Goal: Information Seeking & Learning: Compare options

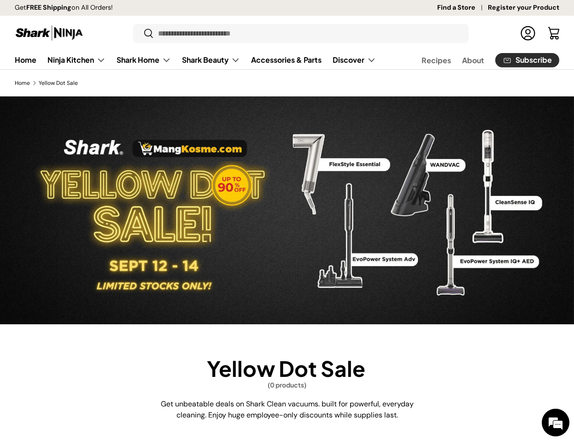
scroll to position [254, 0]
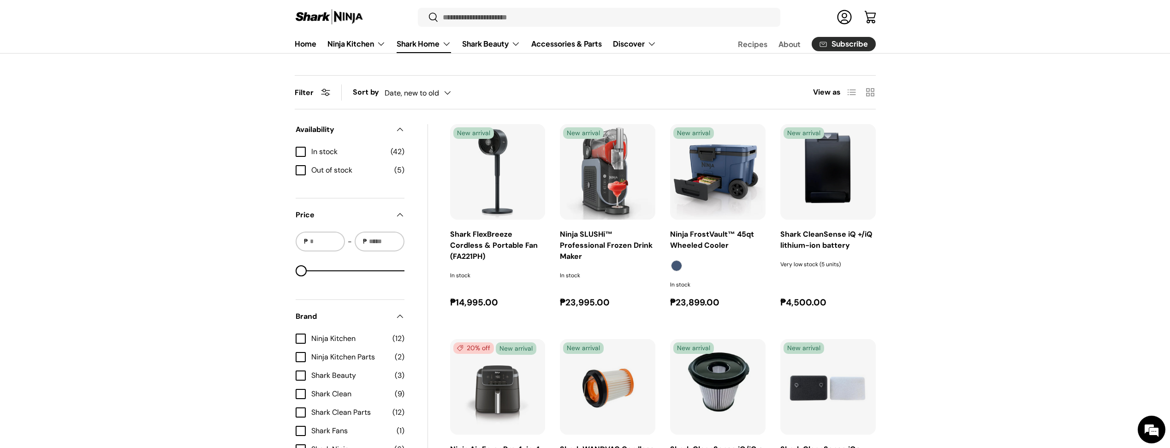
scroll to position [547, 0]
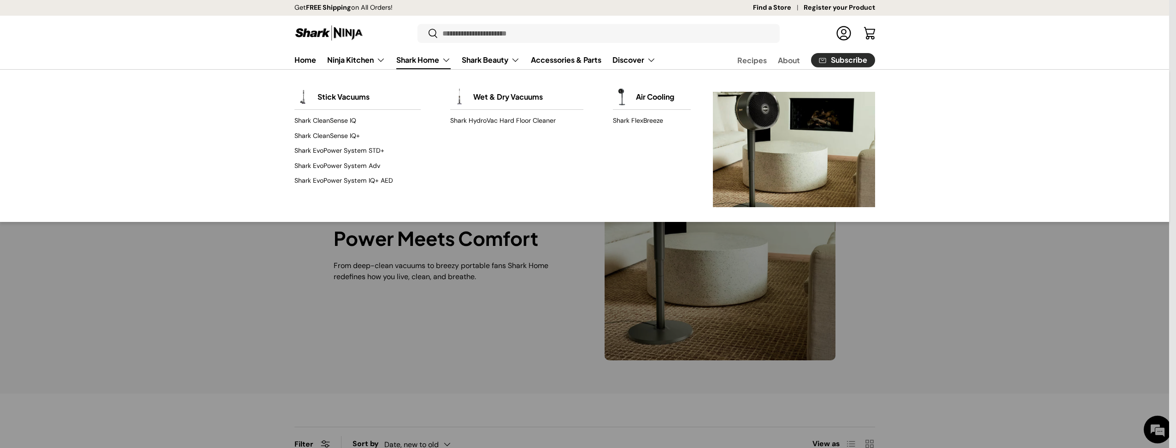
click at [407, 61] on link "Shark Home" at bounding box center [423, 60] width 54 height 18
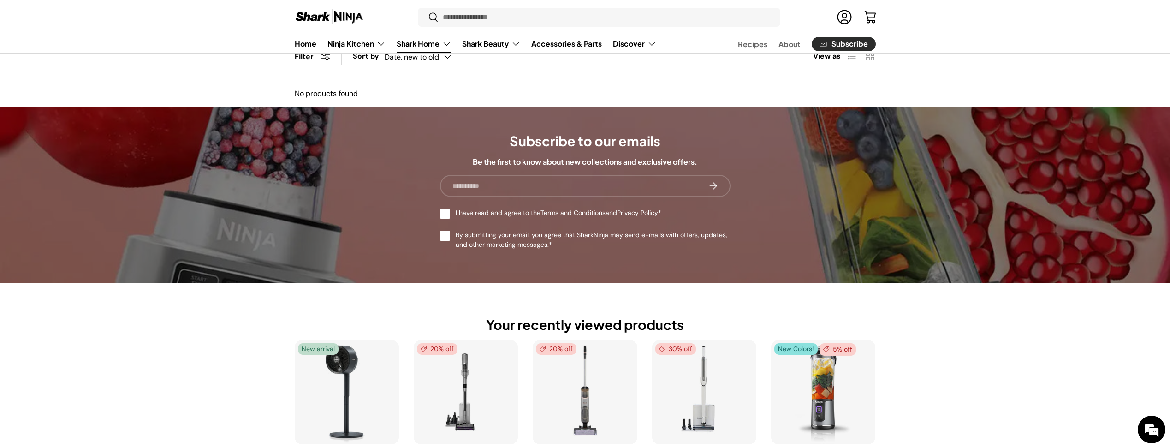
scroll to position [482, 0]
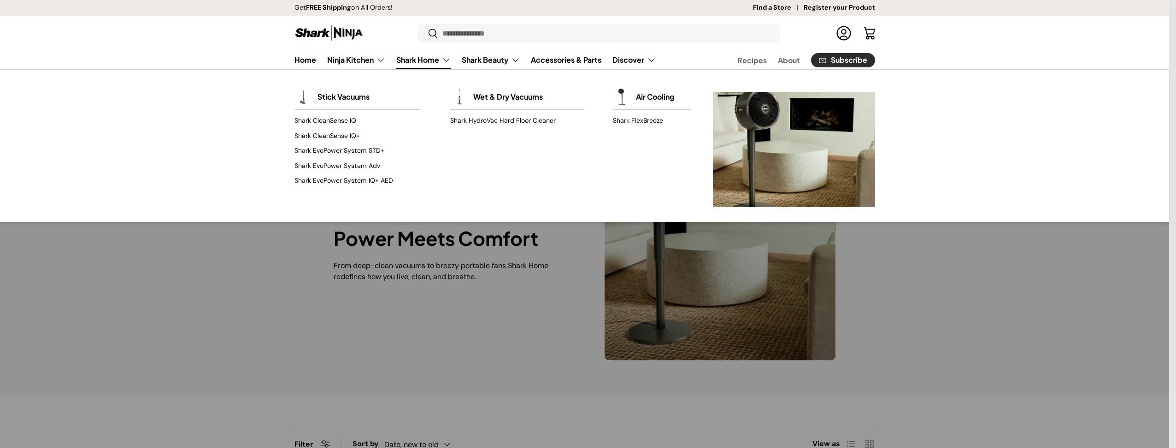
click at [437, 68] on link "Shark Home" at bounding box center [423, 60] width 54 height 18
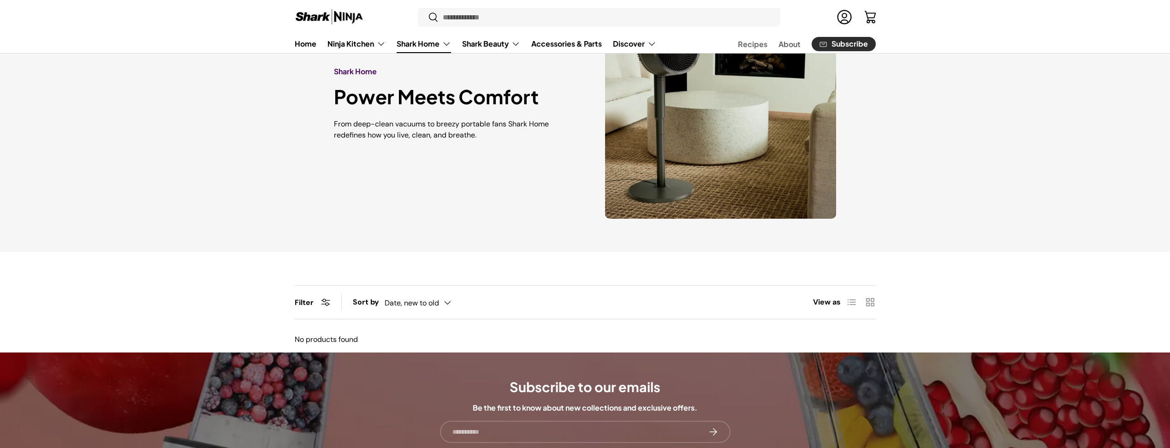
scroll to position [192, 0]
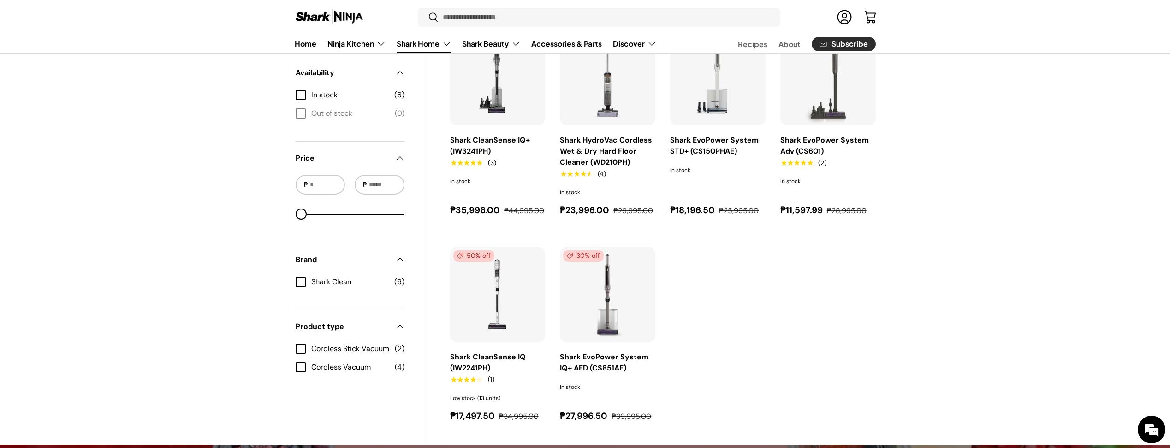
scroll to position [445, 0]
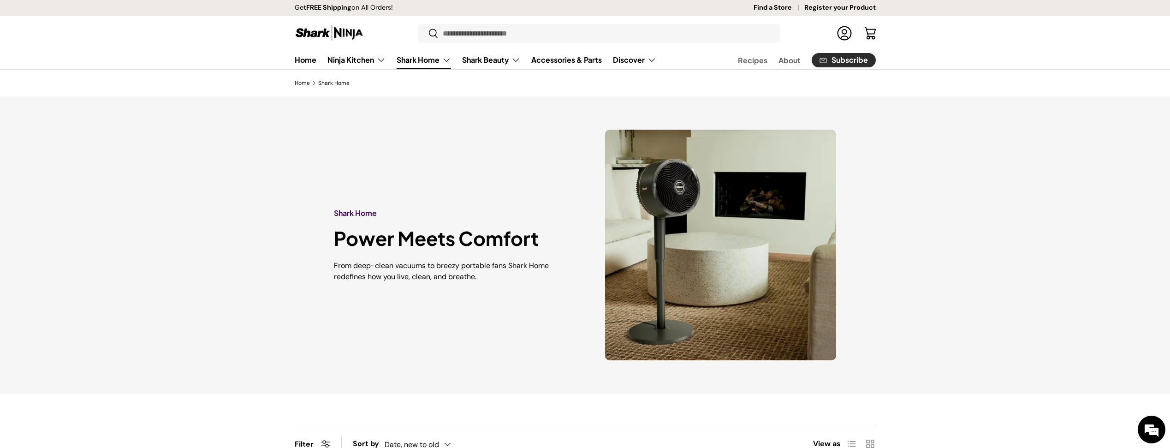
click at [428, 54] on link "Shark Home" at bounding box center [423, 60] width 54 height 18
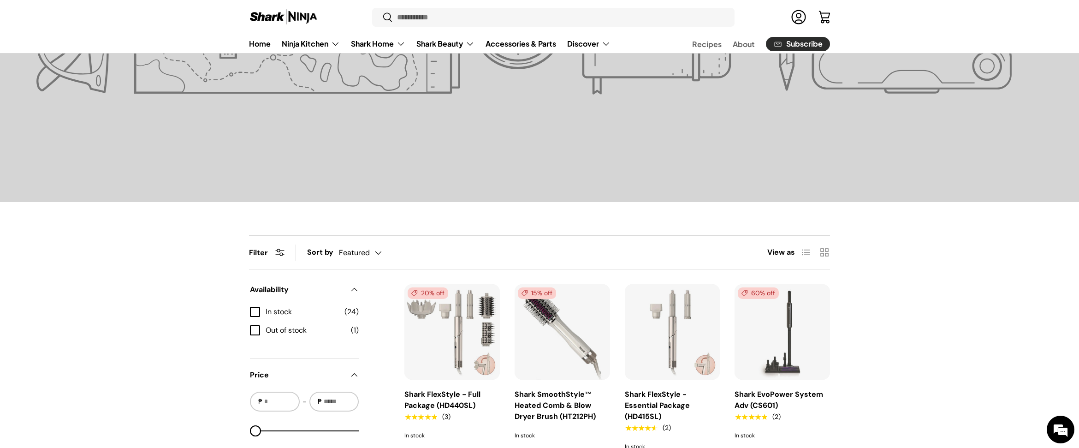
scroll to position [410, 0]
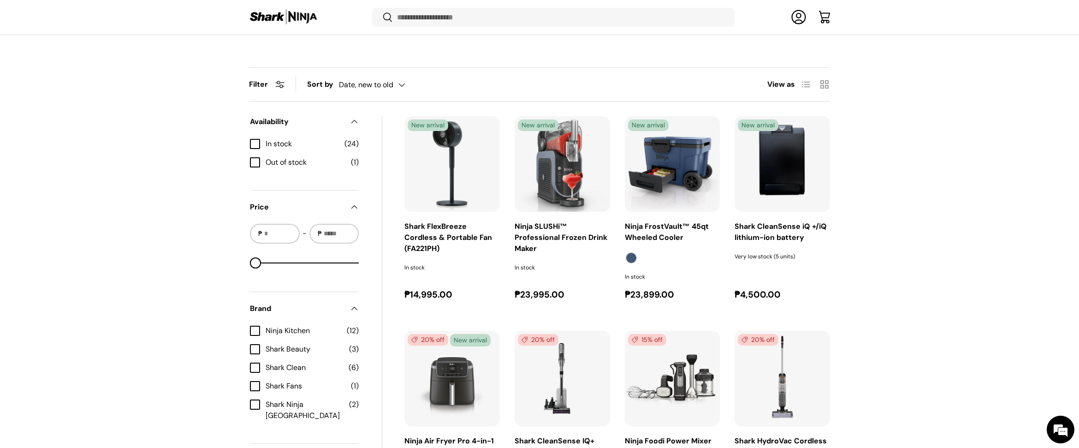
click at [0, 0] on img "Shark CleanSense iQ +/iQ lithium-ion battery" at bounding box center [0, 0] width 0 height 0
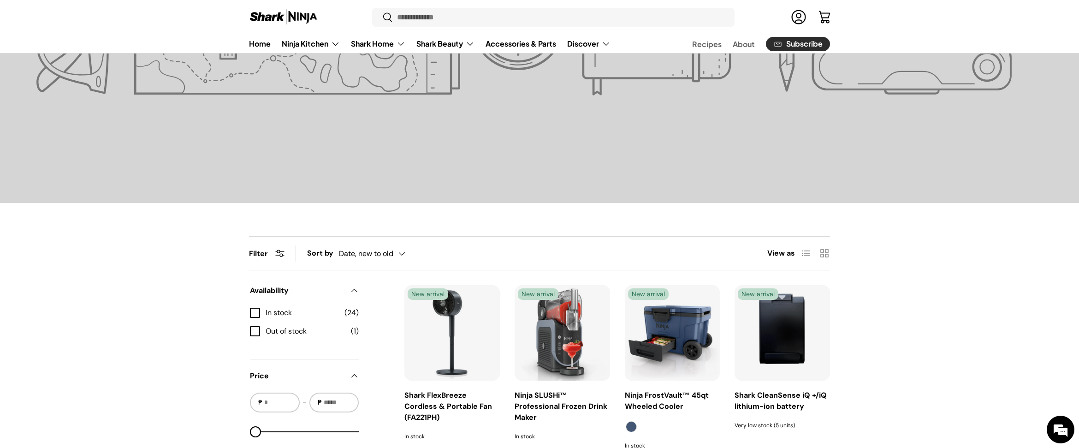
scroll to position [664, 0]
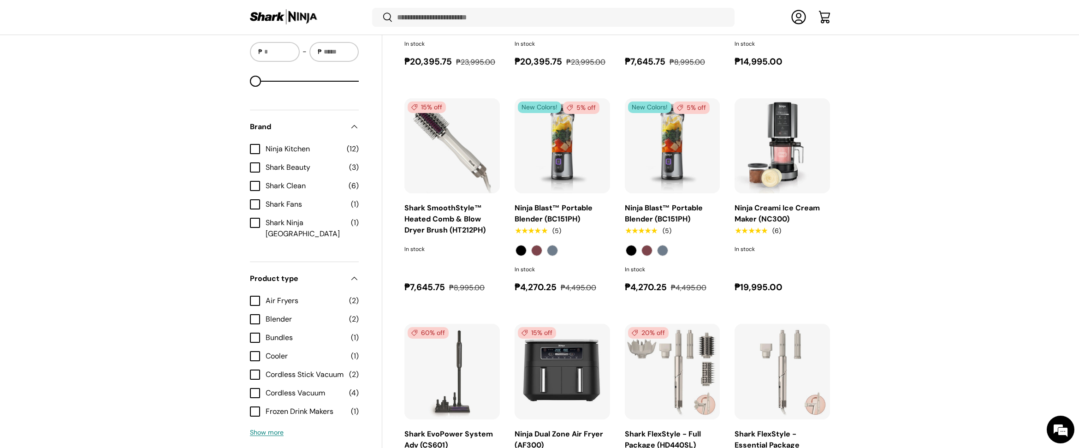
scroll to position [1276, 0]
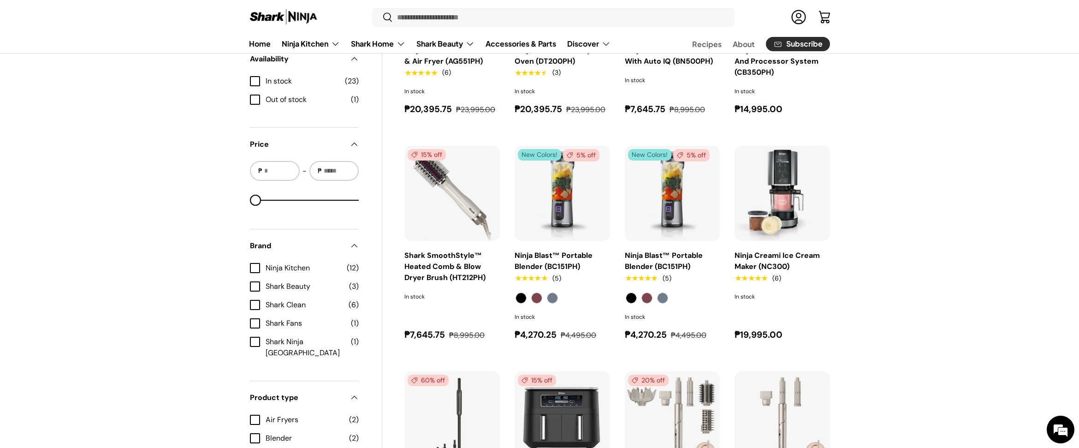
click at [892, 203] on div "Filter Filter & Sort Sort by Date, new to old Featured Best selling Alphabetica…" at bounding box center [539, 122] width 1079 height 1325
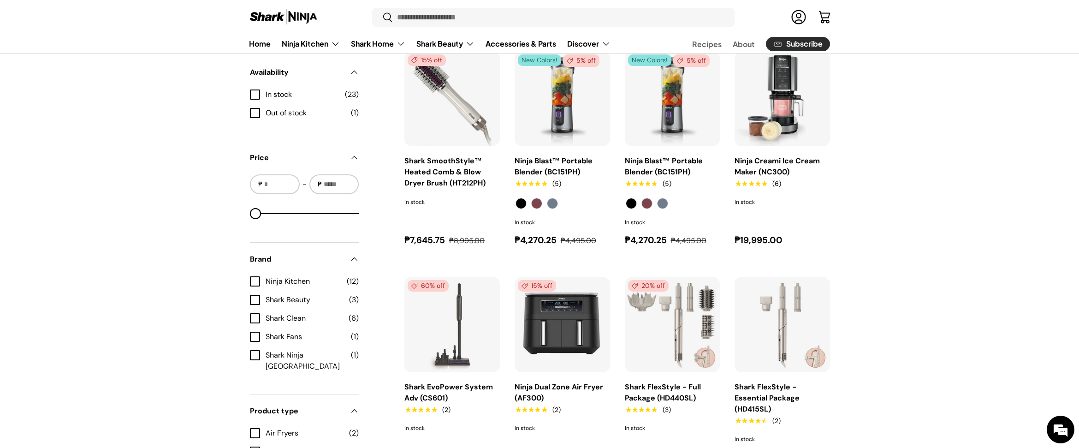
scroll to position [1339, 0]
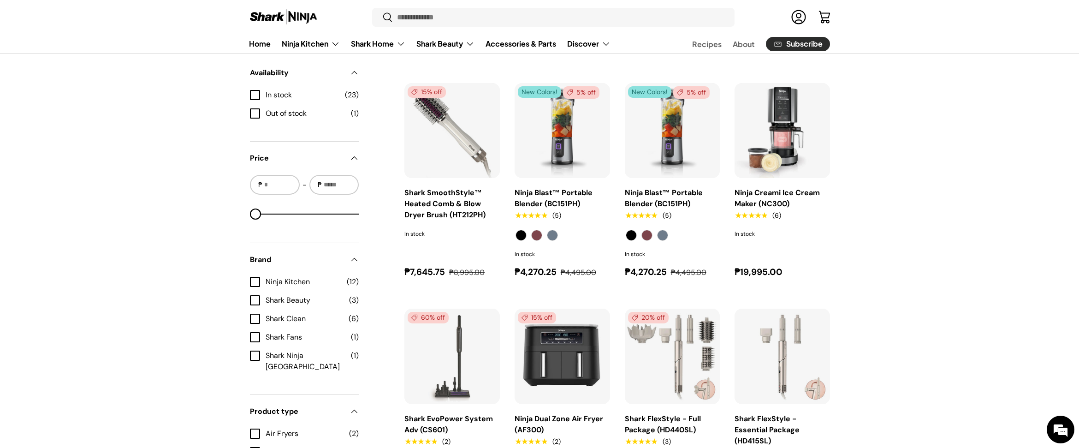
click at [940, 222] on div "Filter Filter & Sort Sort by Date, new to old Featured Best selling Alphabetica…" at bounding box center [539, 59] width 1079 height 1325
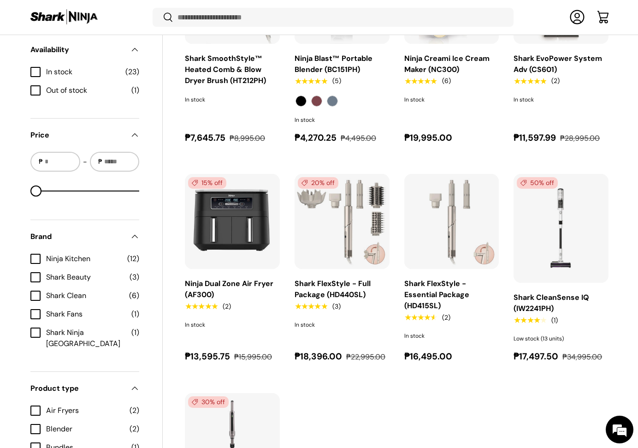
scroll to position [1255, 0]
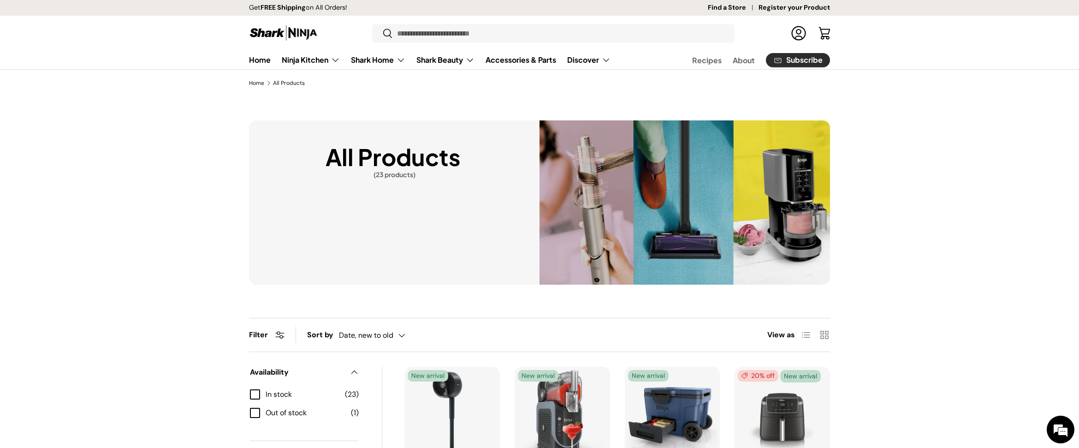
click at [964, 150] on div "All Products (23 products)" at bounding box center [539, 202] width 1079 height 164
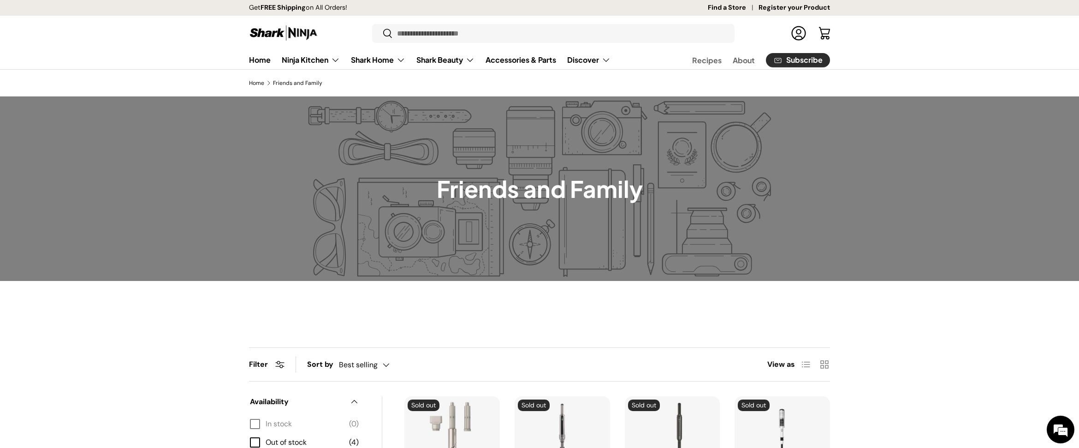
click at [668, 311] on main "Home Friends and Family Friends and Family Filter Filter & Sort Sort by Best se…" at bounding box center [539, 430] width 1079 height 703
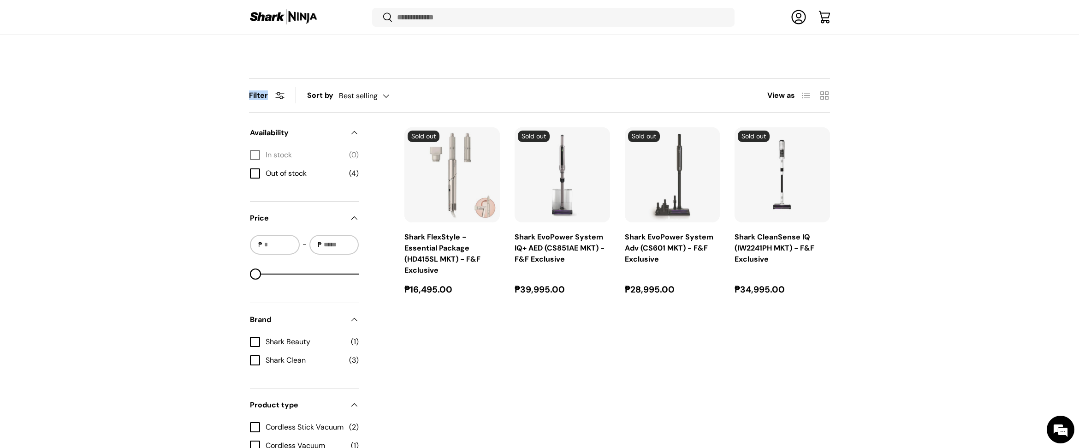
scroll to position [265, 0]
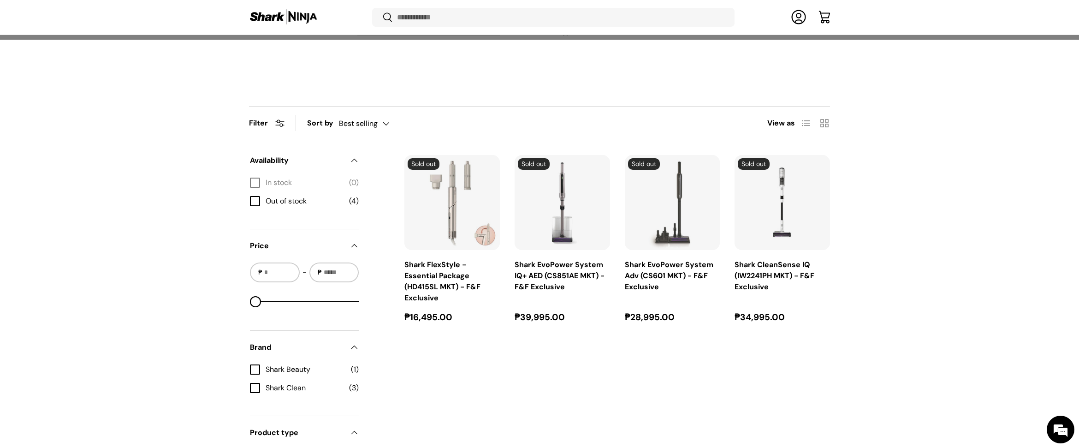
scroll to position [240, 0]
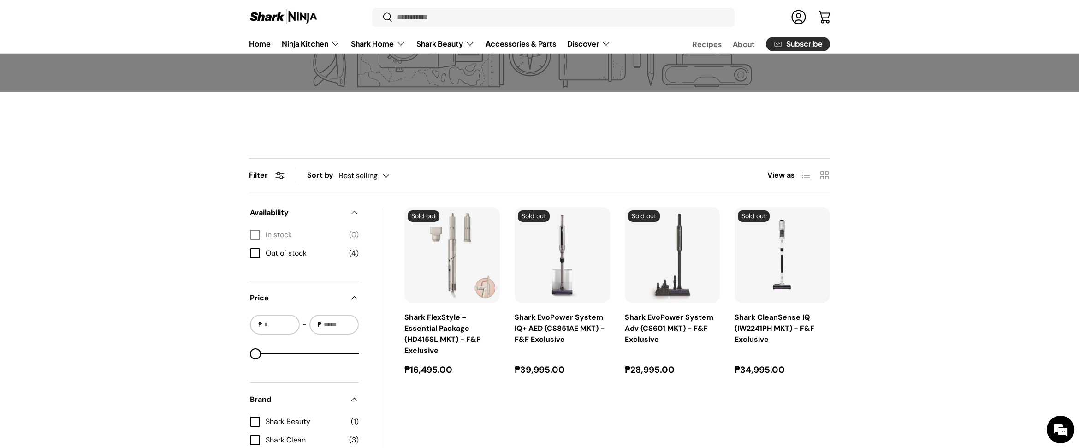
scroll to position [154, 0]
